Goal: Check status: Check status

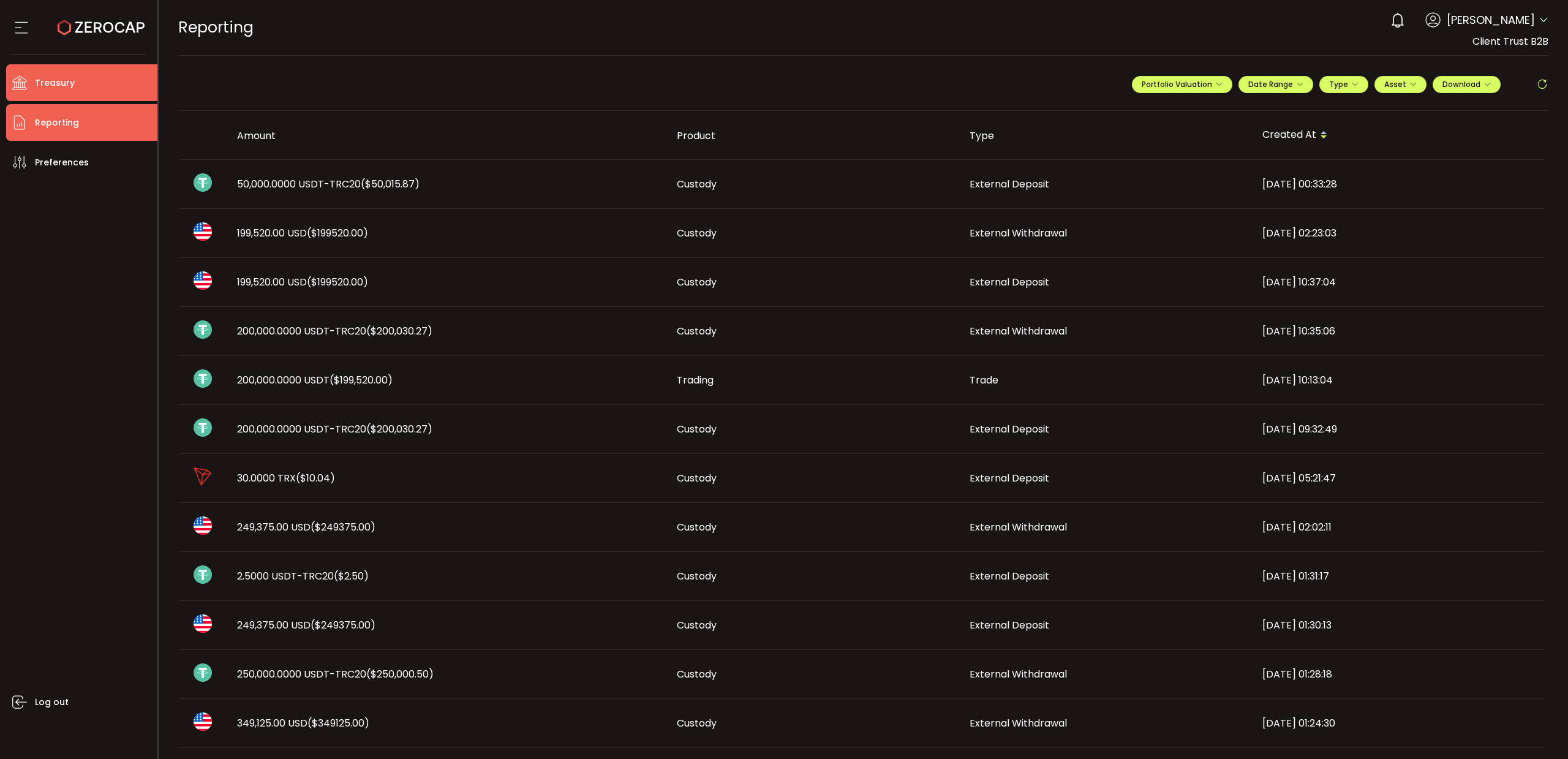
click at [61, 86] on span "Treasury" at bounding box center [55, 83] width 40 height 18
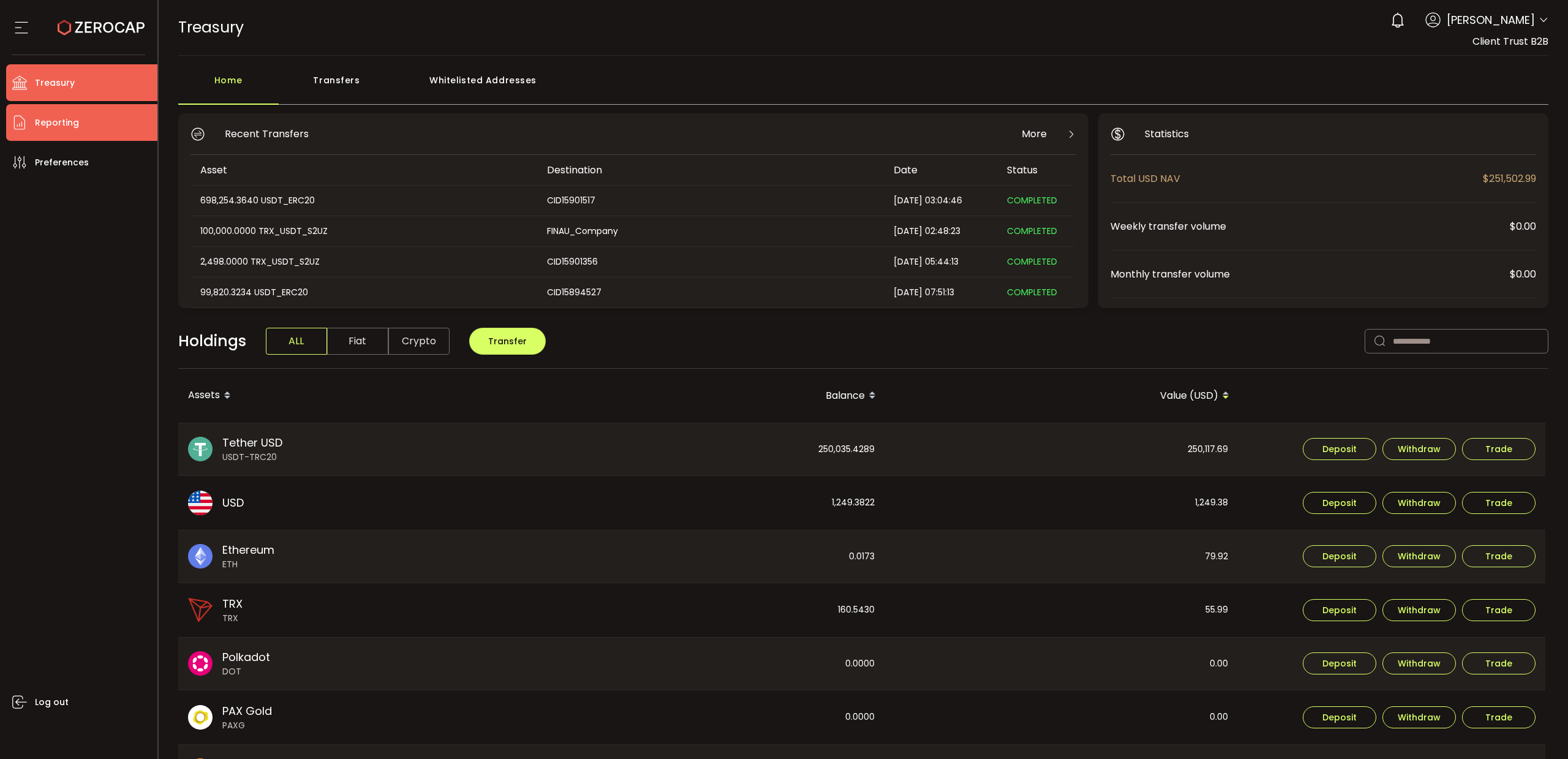
click at [62, 122] on span "Reporting" at bounding box center [57, 122] width 44 height 18
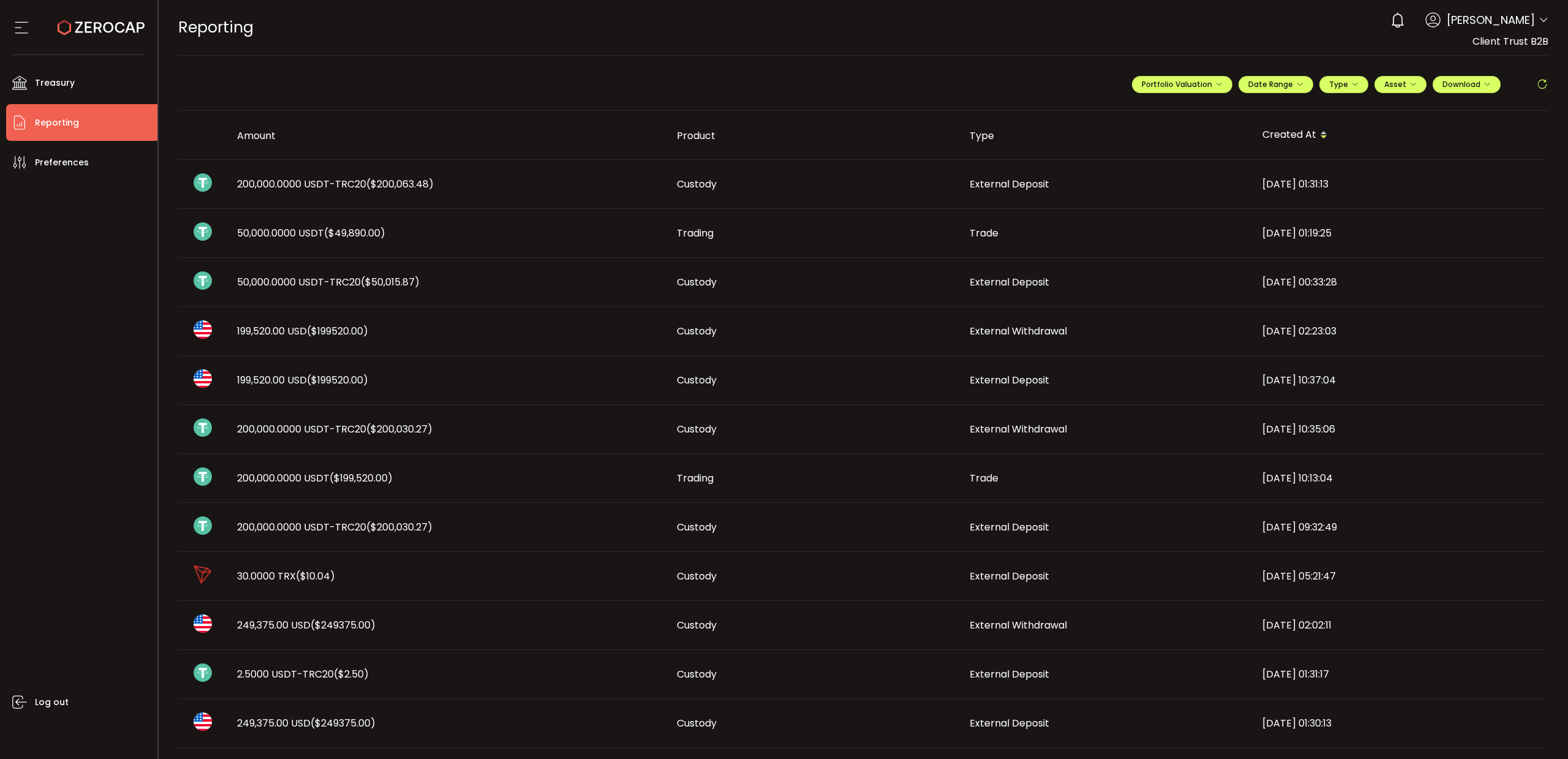
click at [264, 186] on span "200,000.0000 USDT-TRC20 ($200,063.48)" at bounding box center [335, 184] width 197 height 14
